Goal: Task Accomplishment & Management: Use online tool/utility

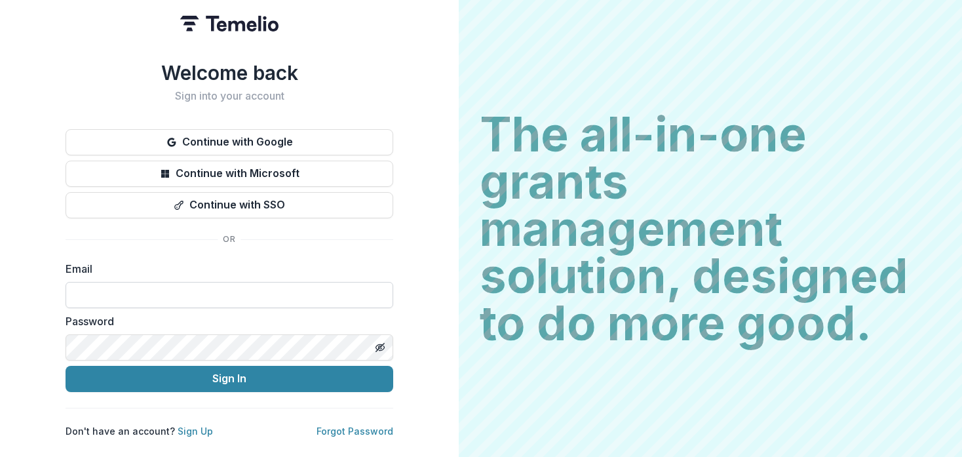
click at [92, 291] on input at bounding box center [230, 295] width 328 height 26
paste input "**********"
type input "**********"
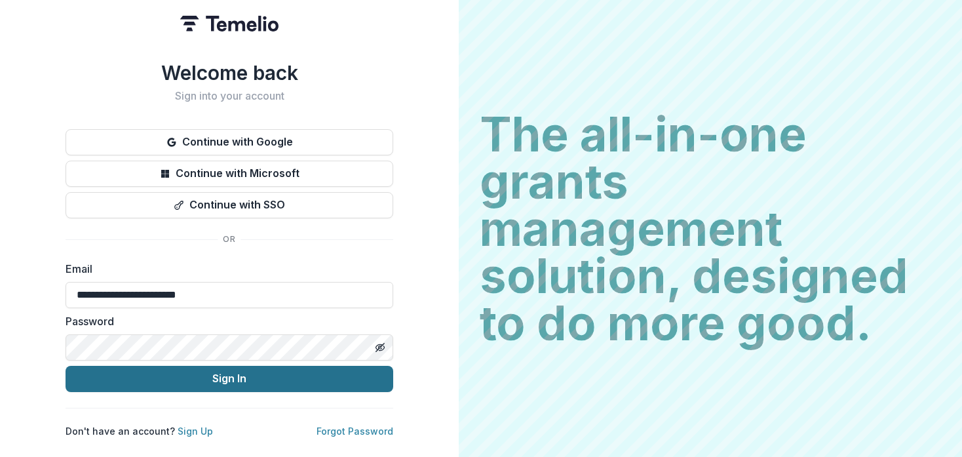
click at [105, 367] on button "Sign In" at bounding box center [230, 379] width 328 height 26
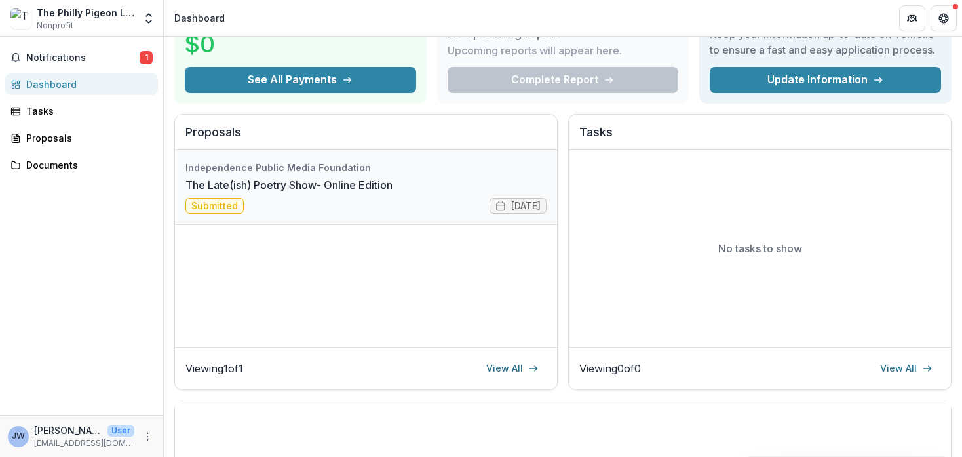
scroll to position [89, 0]
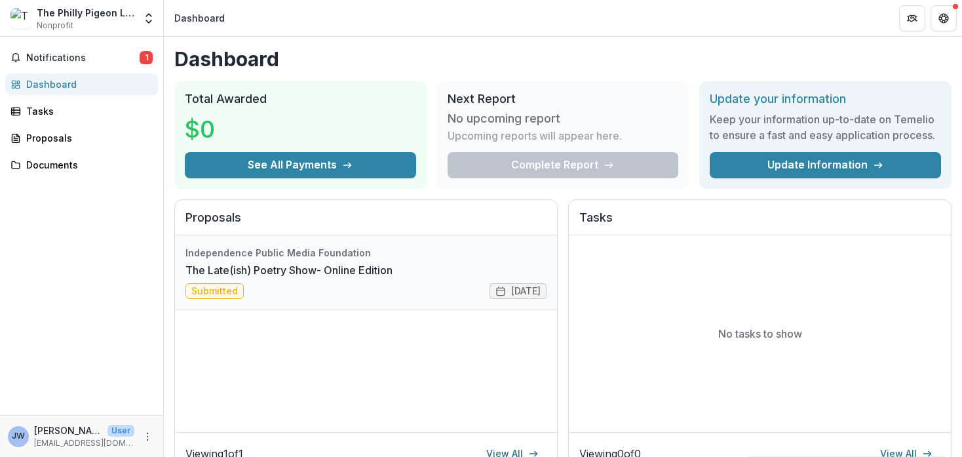
click at [310, 278] on link "The Late(ish) Poetry Show- Online Edition" at bounding box center [288, 270] width 207 height 16
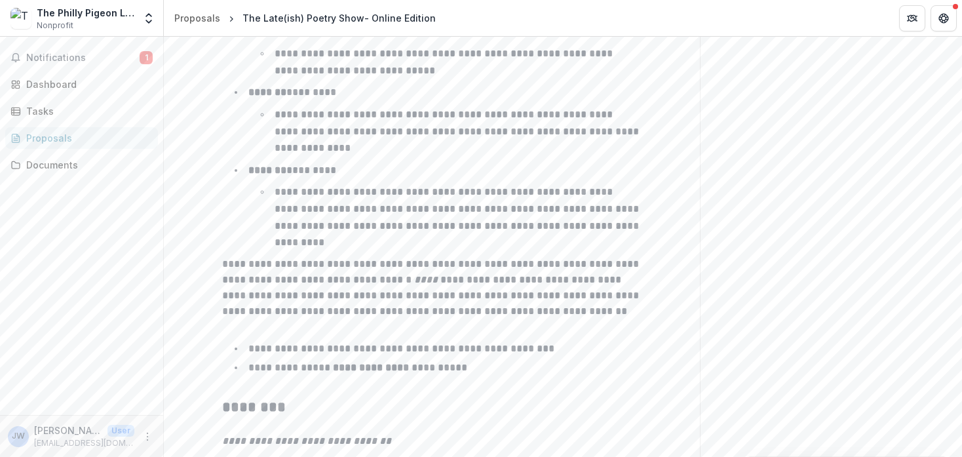
scroll to position [2205, 0]
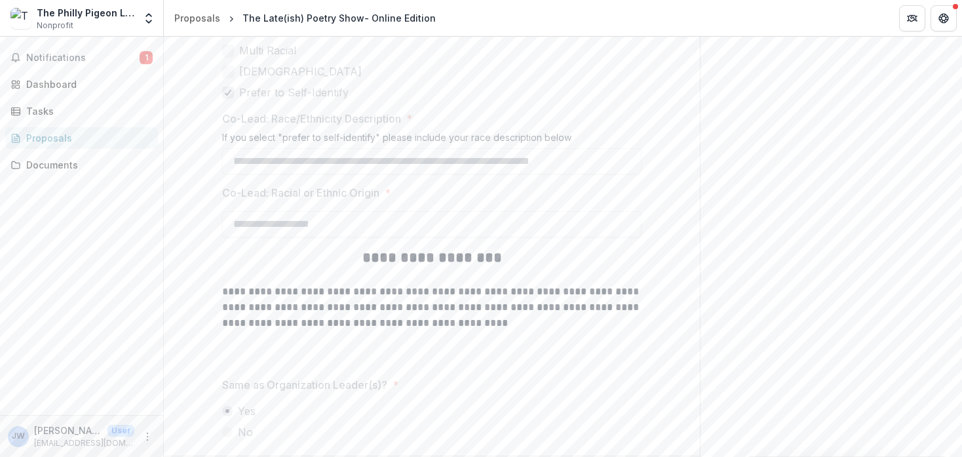
scroll to position [4252, 0]
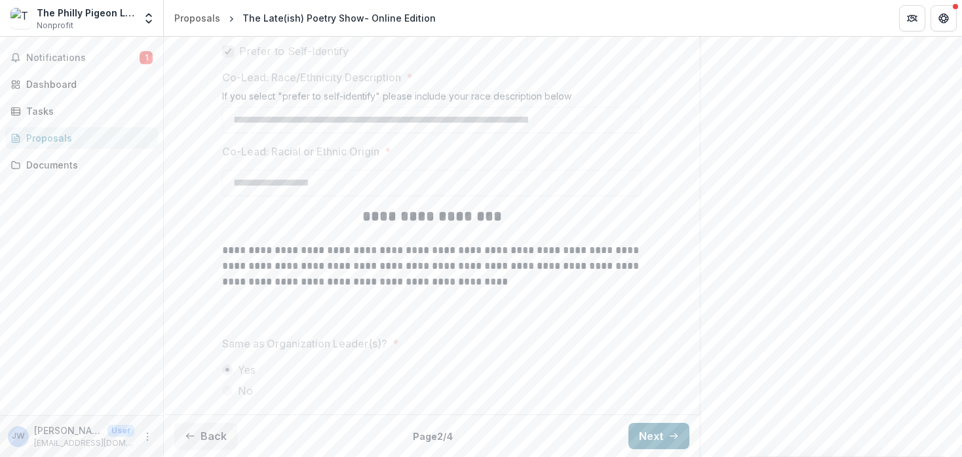
click at [650, 437] on button "Next" at bounding box center [659, 436] width 61 height 26
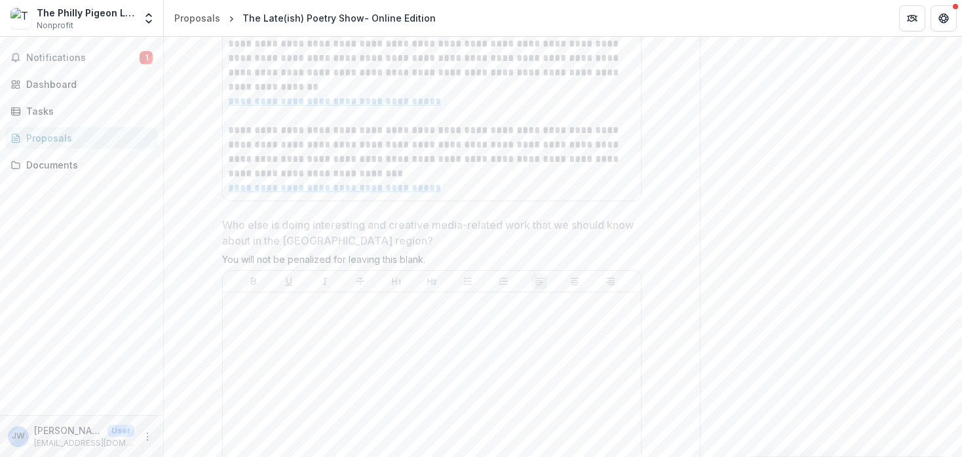
scroll to position [3996, 0]
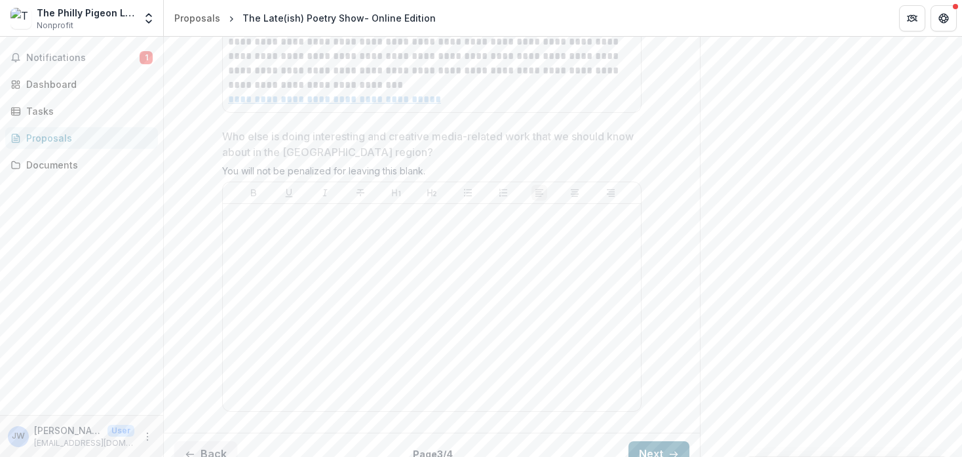
click at [650, 441] on button "Next" at bounding box center [659, 454] width 61 height 26
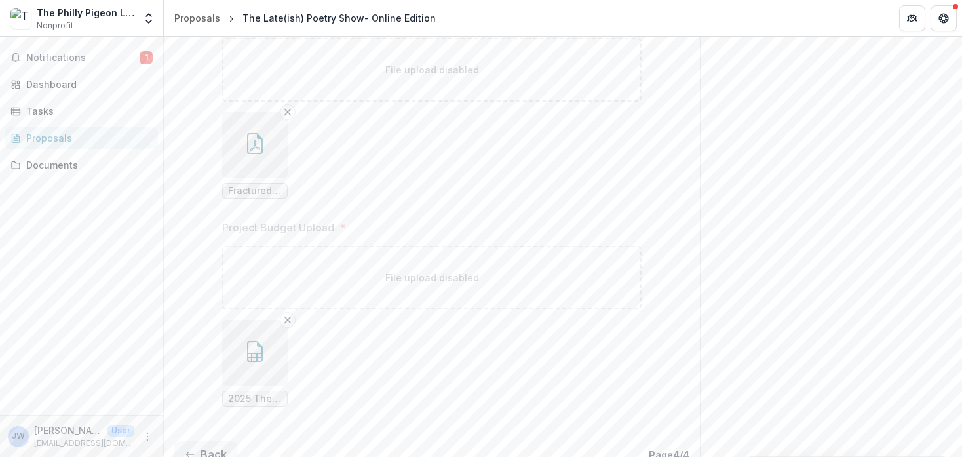
scroll to position [616, 0]
click at [256, 378] on span "2025 The Philly Pigeon's Late(ish) Poetry Show Budget.numbers" at bounding box center [255, 380] width 54 height 11
click at [233, 379] on span "2025 The Philly Pigeon's Late(ish) Poetry Show Budget.numbers" at bounding box center [255, 380] width 54 height 11
click at [247, 343] on button "button" at bounding box center [255, 335] width 66 height 66
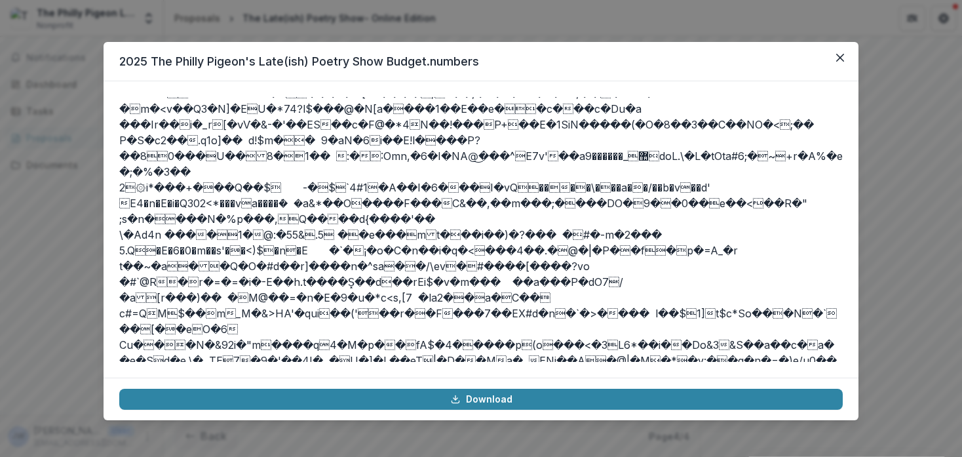
scroll to position [1450, 0]
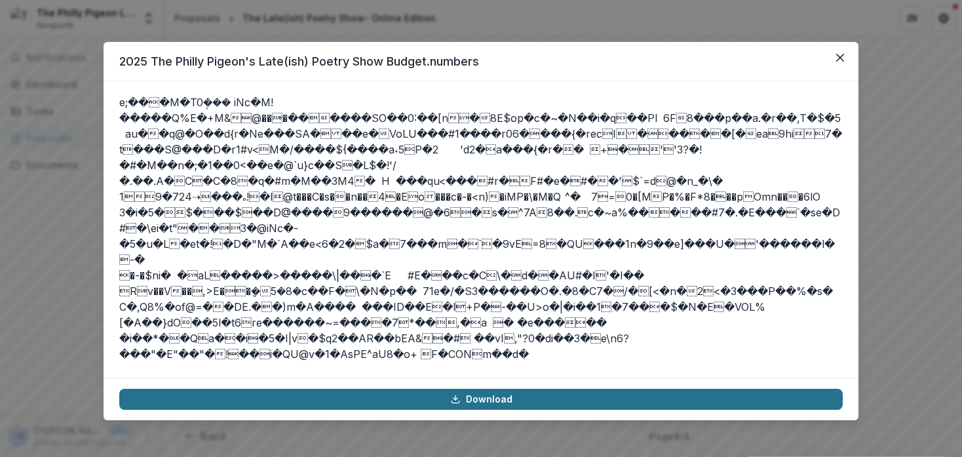
click at [454, 402] on icon at bounding box center [455, 399] width 10 height 10
click at [846, 60] on button "Close" at bounding box center [840, 57] width 21 height 21
